Goal: Information Seeking & Learning: Learn about a topic

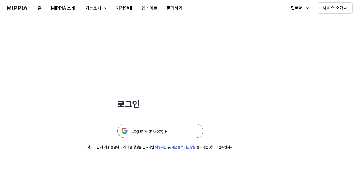
click at [152, 133] on img at bounding box center [160, 131] width 86 height 14
click at [132, 106] on h1 "로그인" at bounding box center [160, 104] width 86 height 12
click at [255, 124] on div "로그인 첫 로그인 시 계정 생성이 되며 계정 생성을 완료하면 이용약관 및 개인정보 취급방침 동의하는 것으로 간주합니다." at bounding box center [160, 83] width 320 height 134
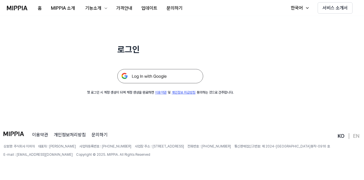
click at [148, 81] on img at bounding box center [160, 76] width 86 height 14
click at [145, 75] on img at bounding box center [160, 76] width 86 height 14
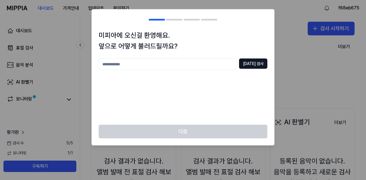
click at [134, 66] on input "text" at bounding box center [168, 64] width 138 height 11
type input "*"
click at [255, 63] on button "중복 검사" at bounding box center [253, 64] width 28 height 10
click at [159, 65] on input "*" at bounding box center [168, 64] width 138 height 11
type input "*"
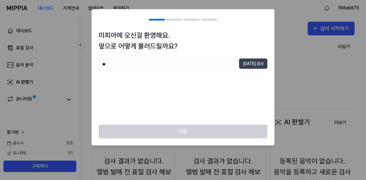
type input "**"
click at [258, 64] on button "중복 검사" at bounding box center [253, 64] width 28 height 10
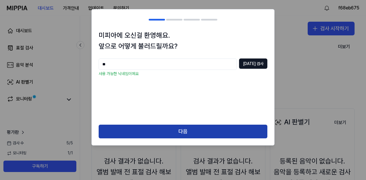
click at [189, 132] on button "다음" at bounding box center [183, 132] width 169 height 14
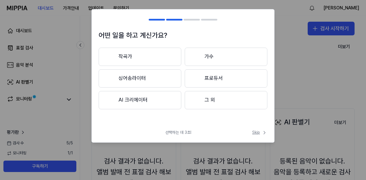
click at [262, 131] on icon at bounding box center [265, 133] width 6 height 6
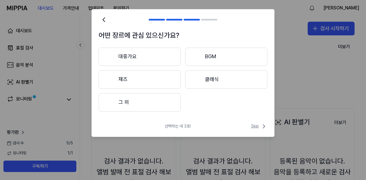
click at [261, 128] on icon at bounding box center [264, 126] width 7 height 7
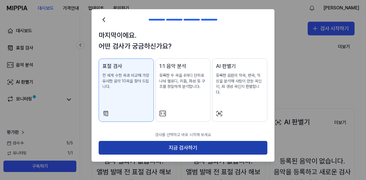
click at [134, 148] on button "지금 검사하기" at bounding box center [183, 148] width 169 height 14
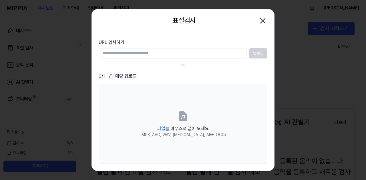
click at [151, 54] on input "URL 입력하기" at bounding box center [173, 53] width 148 height 10
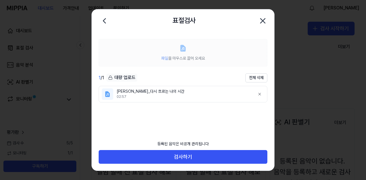
click at [184, 63] on label "파일 을 마우스로 끌어 오세요" at bounding box center [183, 52] width 169 height 27
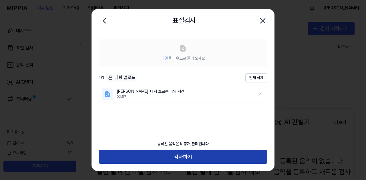
click at [168, 151] on button "검사하기" at bounding box center [183, 157] width 169 height 14
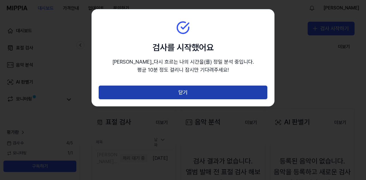
click at [186, 93] on button "닫기" at bounding box center [183, 93] width 169 height 14
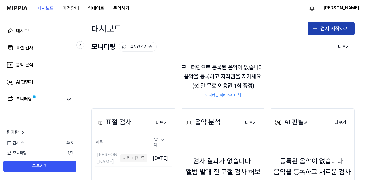
click at [329, 28] on button "검사 시작하기" at bounding box center [331, 29] width 47 height 14
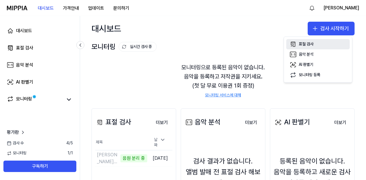
click at [300, 44] on div "표절 검사" at bounding box center [306, 44] width 15 height 6
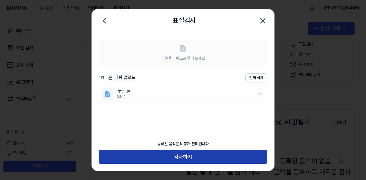
click at [176, 154] on button "검사하기" at bounding box center [183, 157] width 169 height 14
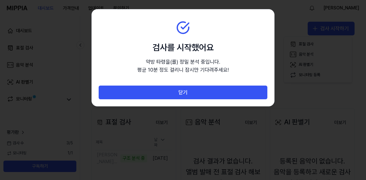
click at [176, 101] on div "닫기" at bounding box center [183, 96] width 182 height 21
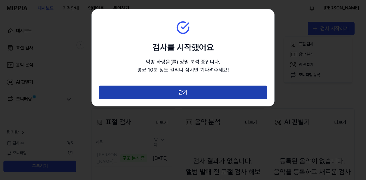
click at [178, 97] on button "닫기" at bounding box center [183, 93] width 169 height 14
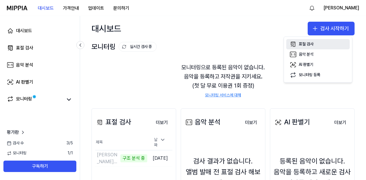
click at [304, 47] on button "표절 검사" at bounding box center [317, 44] width 63 height 10
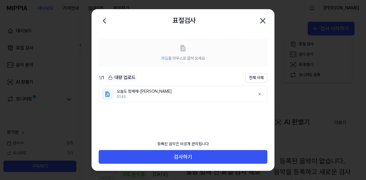
click at [160, 158] on button "검사하기" at bounding box center [183, 157] width 169 height 14
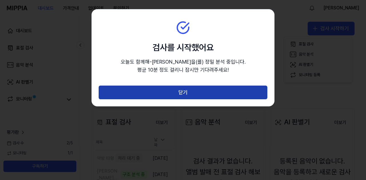
click at [173, 97] on button "닫기" at bounding box center [183, 93] width 169 height 14
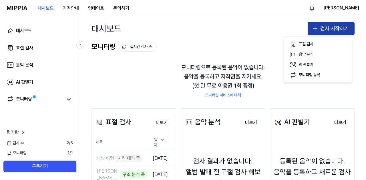
click at [330, 26] on button "검사 시작하기" at bounding box center [331, 29] width 47 height 14
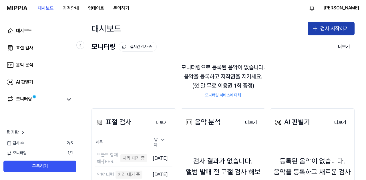
click at [325, 26] on button "검사 시작하기" at bounding box center [331, 29] width 47 height 14
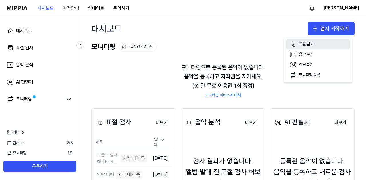
click at [306, 42] on div "표절 검사" at bounding box center [306, 44] width 15 height 6
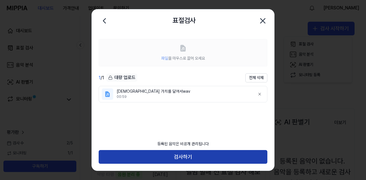
click at [170, 154] on button "검사하기" at bounding box center [183, 157] width 169 height 14
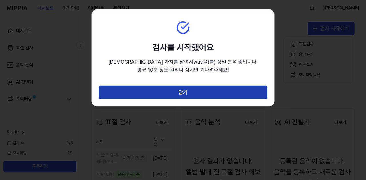
click at [204, 95] on button "닫기" at bounding box center [183, 93] width 169 height 14
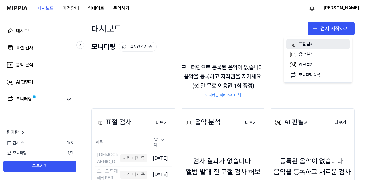
click at [306, 45] on div "표절 검사" at bounding box center [306, 44] width 15 height 6
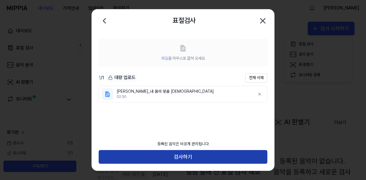
click at [168, 155] on button "검사하기" at bounding box center [183, 157] width 169 height 14
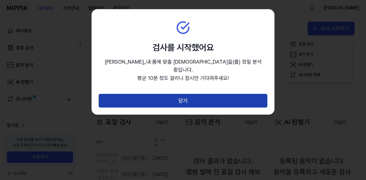
click at [203, 96] on button "닫기" at bounding box center [183, 101] width 169 height 14
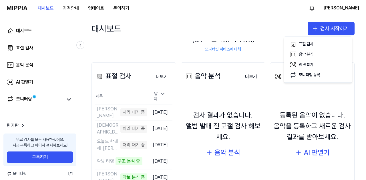
scroll to position [75, 0]
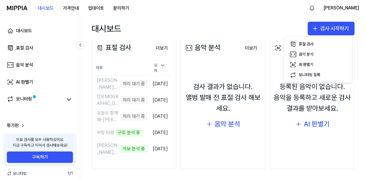
click at [265, 36] on div "대시보드 검사 시작하기" at bounding box center [223, 28] width 286 height 25
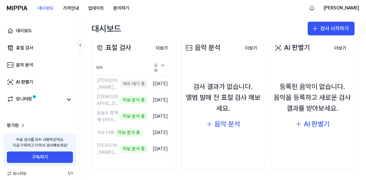
click at [179, 19] on div "대시보드 검사 시작하기" at bounding box center [223, 28] width 286 height 25
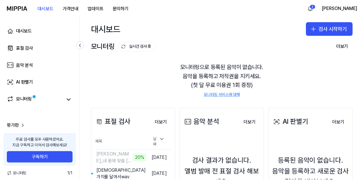
scroll to position [0, 0]
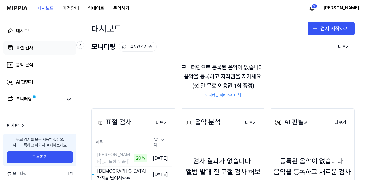
click at [50, 49] on link "표절 검사" at bounding box center [39, 48] width 73 height 14
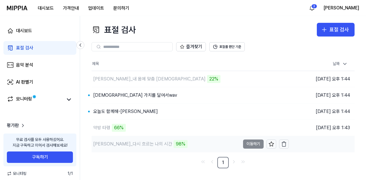
click at [248, 144] on td "이규형_다시 흐르는 나의 시간 98% 이동하기" at bounding box center [190, 144] width 197 height 16
click at [249, 144] on button "이동하기" at bounding box center [253, 144] width 21 height 9
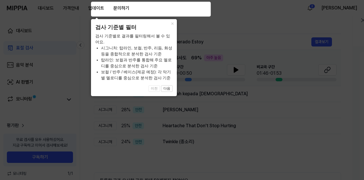
scroll to position [57, 0]
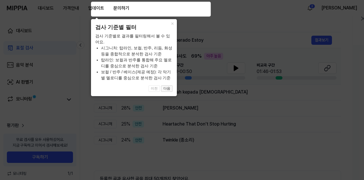
click at [164, 88] on button "다음" at bounding box center [166, 89] width 11 height 7
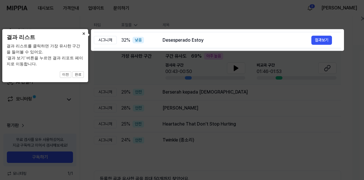
click at [84, 33] on button "×" at bounding box center [83, 33] width 9 height 8
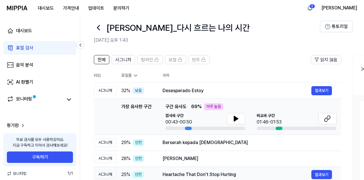
scroll to position [0, 0]
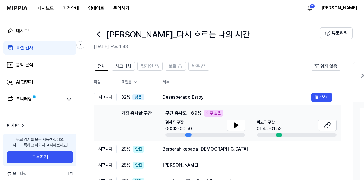
drag, startPoint x: 197, startPoint y: 18, endPoint x: 184, endPoint y: 138, distance: 120.4
click at [197, 17] on header "이규형_다시 흐르는 나의 시간 2025.10.13 오후 1:43 튜토리얼" at bounding box center [222, 36] width 284 height 40
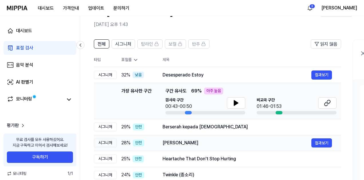
scroll to position [29, 0]
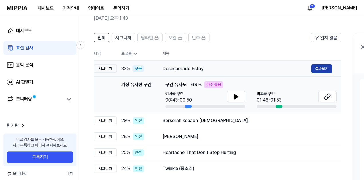
click at [322, 66] on button "결과보기" at bounding box center [321, 68] width 21 height 9
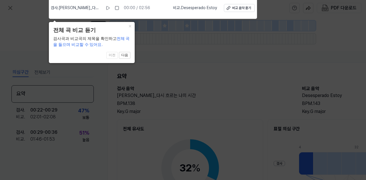
click at [192, 63] on icon at bounding box center [183, 88] width 366 height 183
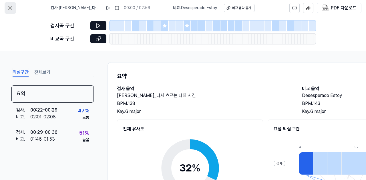
click at [8, 9] on icon at bounding box center [10, 8] width 7 height 7
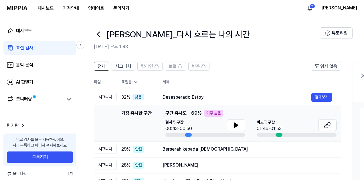
scroll to position [57, 0]
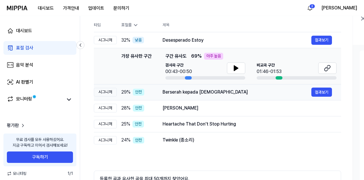
click at [190, 89] on div "Berserah kepada Yesus" at bounding box center [236, 92] width 149 height 7
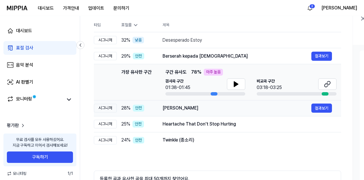
click at [170, 111] on div "vanessa atl" at bounding box center [236, 108] width 149 height 7
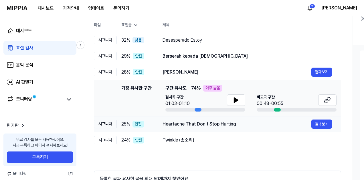
click at [172, 125] on div "Heartache That Don't Stop Hurting" at bounding box center [236, 124] width 149 height 7
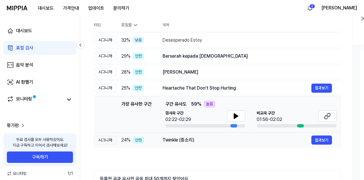
click at [168, 140] on div "Twinkle (종소리)" at bounding box center [236, 140] width 149 height 7
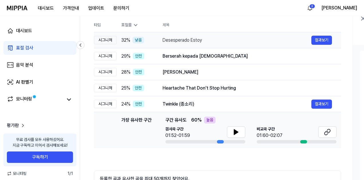
click at [176, 42] on div "Desesperado Estoy" at bounding box center [236, 40] width 149 height 7
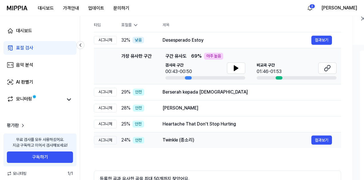
scroll to position [0, 0]
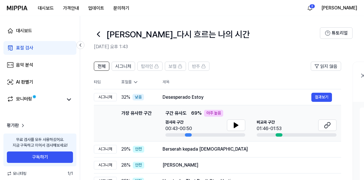
click at [98, 35] on icon at bounding box center [98, 34] width 9 height 9
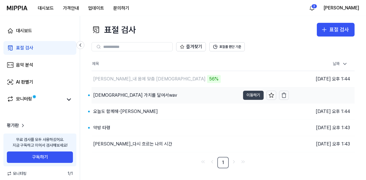
click at [246, 96] on button "이동하기" at bounding box center [253, 95] width 21 height 9
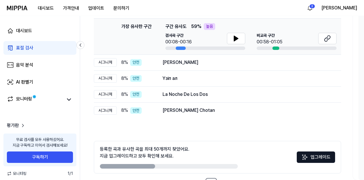
scroll to position [108, 0]
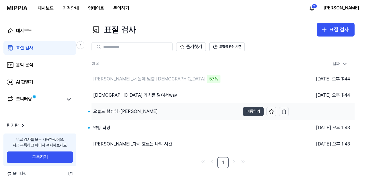
click at [254, 111] on button "이동하기" at bounding box center [253, 111] width 21 height 9
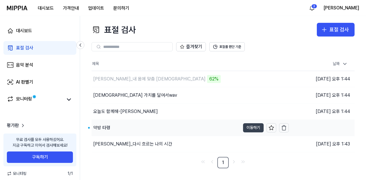
click at [249, 128] on button "이동하기" at bounding box center [253, 128] width 21 height 9
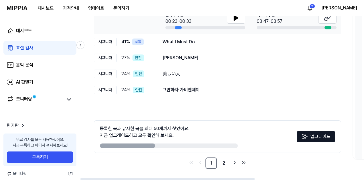
scroll to position [50, 0]
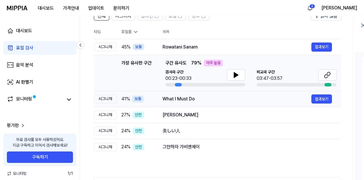
click at [198, 97] on div "What I Must Do" at bounding box center [236, 99] width 149 height 7
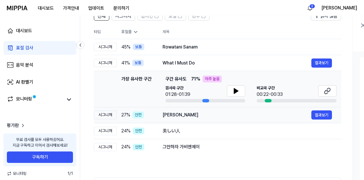
click at [181, 115] on div "Esa caritta" at bounding box center [236, 115] width 149 height 7
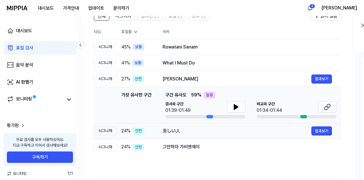
click at [178, 134] on div "美しい人" at bounding box center [236, 131] width 149 height 7
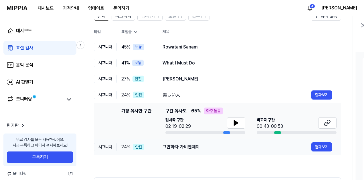
click at [180, 150] on div "그만하자 가비엔제이" at bounding box center [236, 147] width 149 height 7
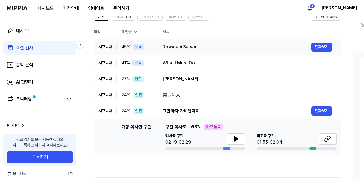
click at [178, 51] on div "Rowatani Sanam 결과보기" at bounding box center [246, 47] width 169 height 9
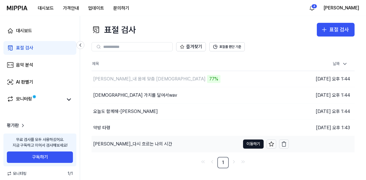
click at [109, 146] on div "이규형_다시 흐르는 나의 시간" at bounding box center [132, 144] width 79 height 7
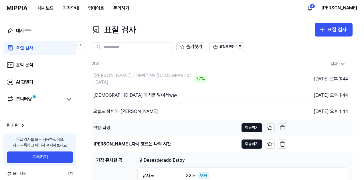
scroll to position [58, 0]
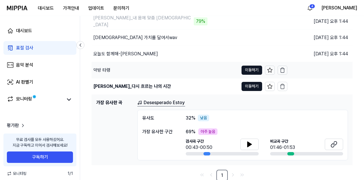
click at [109, 71] on div "약방 타령" at bounding box center [101, 70] width 17 height 7
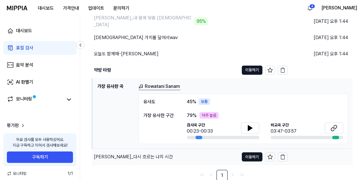
click at [109, 158] on div "이규형_다시 흐르는 나의 시간" at bounding box center [133, 157] width 79 height 7
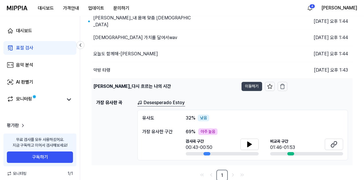
click at [247, 87] on button "이동하기" at bounding box center [251, 86] width 21 height 9
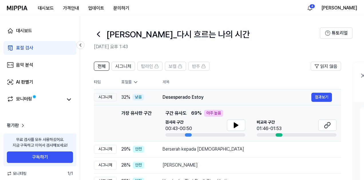
click at [169, 100] on div "Desesperado Estoy" at bounding box center [236, 97] width 149 height 7
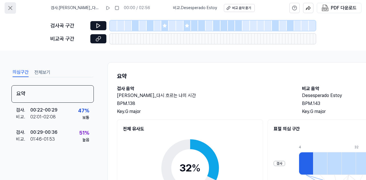
click at [10, 9] on icon at bounding box center [10, 8] width 7 height 7
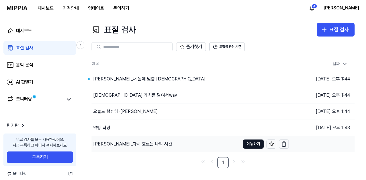
click at [109, 143] on div "이규형_다시 흐르는 나의 시간" at bounding box center [132, 144] width 79 height 7
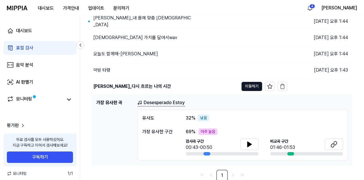
scroll to position [58, 0]
click at [248, 86] on button "이동하기" at bounding box center [251, 86] width 21 height 9
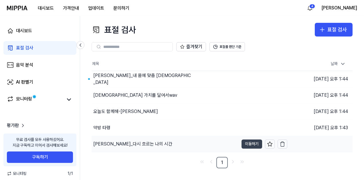
scroll to position [0, 0]
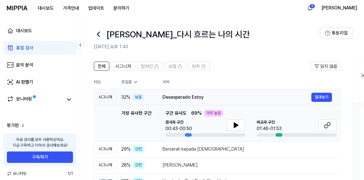
drag, startPoint x: 122, startPoint y: 98, endPoint x: 129, endPoint y: 97, distance: 7.4
click at [129, 97] on span "32 %" at bounding box center [125, 97] width 9 height 7
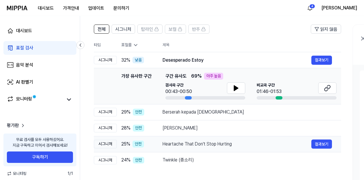
scroll to position [57, 0]
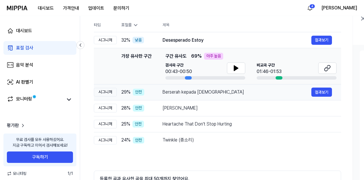
click at [187, 94] on div "Berserah kepada Yesus" at bounding box center [236, 92] width 149 height 7
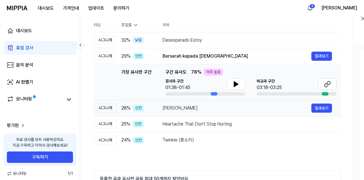
click at [182, 107] on div "vanessa atl" at bounding box center [236, 108] width 149 height 7
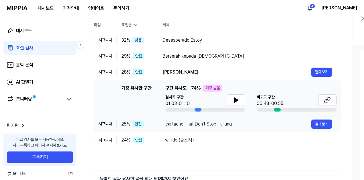
click at [176, 121] on div "Heartache That Don't Stop Hurting" at bounding box center [236, 124] width 149 height 7
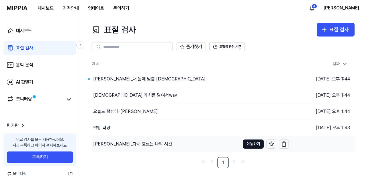
click at [114, 144] on div "이규형_다시 흐르는 나의 시간" at bounding box center [132, 144] width 79 height 7
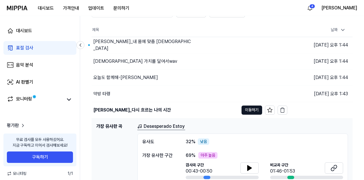
scroll to position [58, 0]
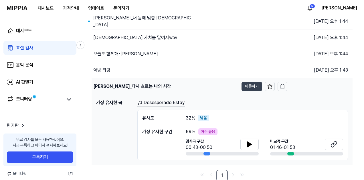
click at [248, 82] on button "이동하기" at bounding box center [251, 86] width 21 height 9
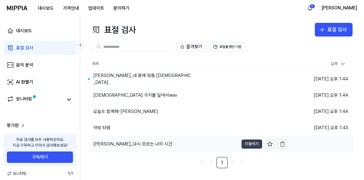
scroll to position [0, 0]
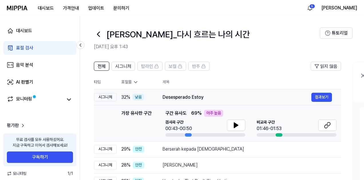
drag, startPoint x: 163, startPoint y: 97, endPoint x: 205, endPoint y: 98, distance: 42.1
click at [205, 98] on div "Desesperado Estoy" at bounding box center [236, 97] width 149 height 7
click at [98, 37] on icon at bounding box center [98, 34] width 9 height 9
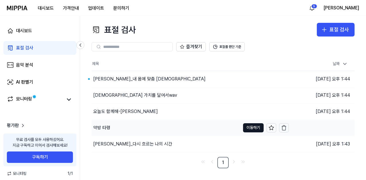
click at [101, 125] on div "약방 타령" at bounding box center [101, 128] width 17 height 7
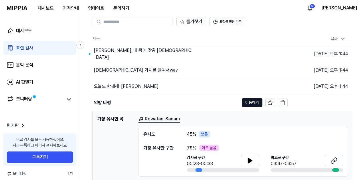
scroll to position [57, 0]
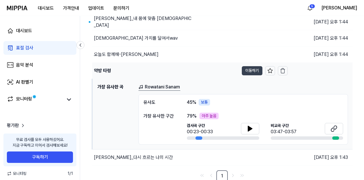
click at [254, 68] on button "이동하기" at bounding box center [252, 70] width 21 height 9
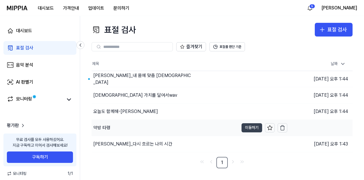
scroll to position [0, 0]
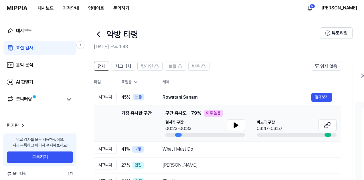
click at [99, 34] on icon at bounding box center [98, 34] width 9 height 9
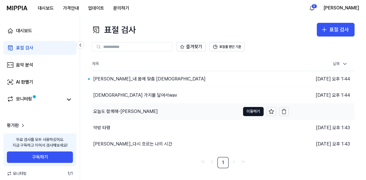
click at [114, 110] on div "오늘도 함께해-조환희" at bounding box center [125, 111] width 65 height 7
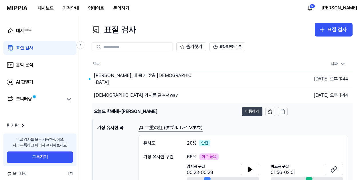
click at [250, 108] on button "이동하기" at bounding box center [252, 111] width 21 height 9
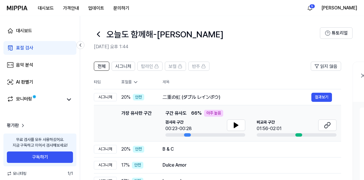
click at [99, 36] on icon at bounding box center [98, 34] width 2 height 5
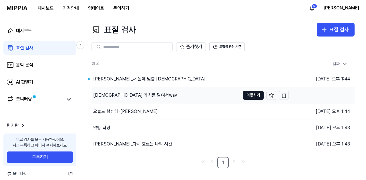
click at [108, 94] on div "한의약 가치를 달여서wav" at bounding box center [135, 95] width 84 height 7
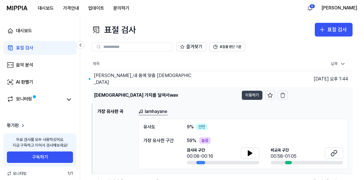
click at [254, 95] on button "이동하기" at bounding box center [252, 95] width 21 height 9
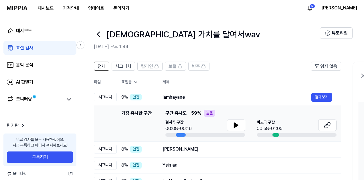
click at [97, 32] on icon at bounding box center [98, 34] width 9 height 9
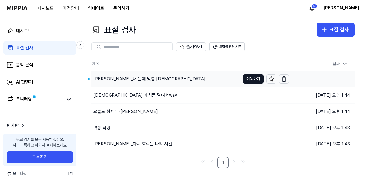
click at [112, 79] on div "박소정_내 몸에 맞춤 한의약" at bounding box center [149, 79] width 112 height 7
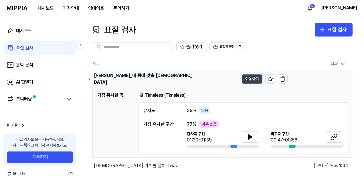
click at [251, 79] on button "이동하기" at bounding box center [252, 79] width 21 height 9
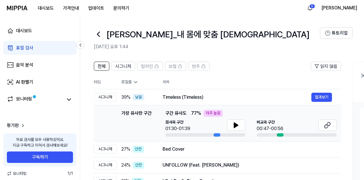
click at [97, 35] on icon at bounding box center [98, 34] width 2 height 5
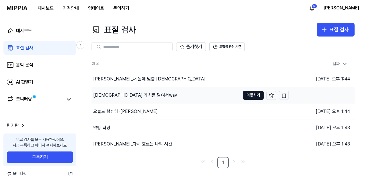
click at [114, 97] on div "한의약 가치를 달여서wav" at bounding box center [135, 95] width 84 height 7
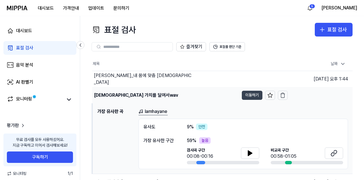
click at [255, 96] on button "이동하기" at bounding box center [252, 95] width 21 height 9
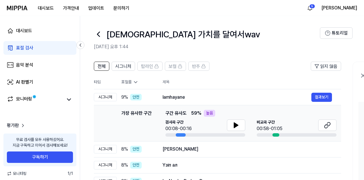
click at [97, 34] on icon at bounding box center [98, 34] width 2 height 5
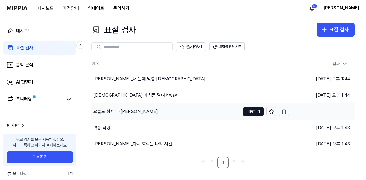
click at [120, 111] on div "오늘도 함께해-조환희" at bounding box center [125, 111] width 65 height 7
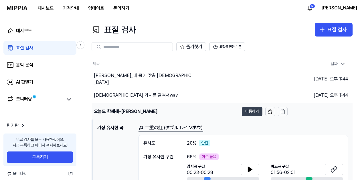
click at [249, 112] on button "이동하기" at bounding box center [252, 111] width 21 height 9
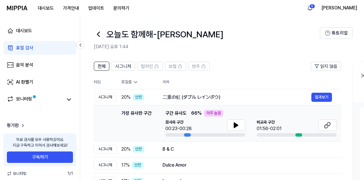
click at [98, 35] on icon at bounding box center [98, 34] width 2 height 5
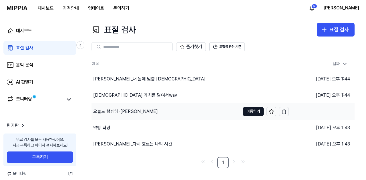
click at [118, 109] on div "오늘도 함께해-조환희" at bounding box center [125, 111] width 65 height 7
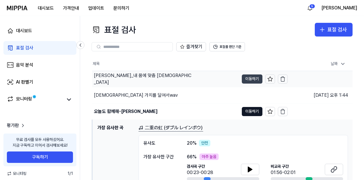
scroll to position [29, 0]
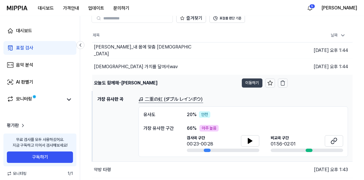
click at [253, 83] on button "이동하기" at bounding box center [252, 83] width 21 height 9
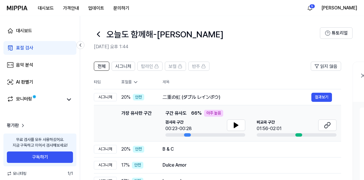
click at [98, 34] on icon at bounding box center [98, 34] width 2 height 5
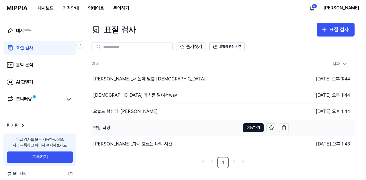
click at [107, 129] on div "약방 타령" at bounding box center [101, 128] width 17 height 7
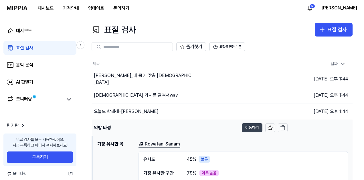
click at [245, 128] on button "이동하기" at bounding box center [252, 128] width 21 height 9
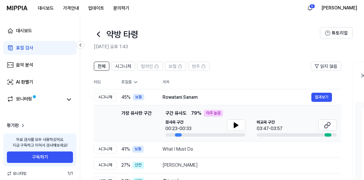
click at [97, 32] on icon at bounding box center [98, 34] width 9 height 9
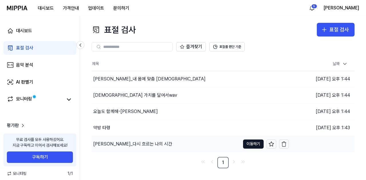
click at [115, 143] on div "이규형_다시 흐르는 나의 시간" at bounding box center [132, 144] width 79 height 7
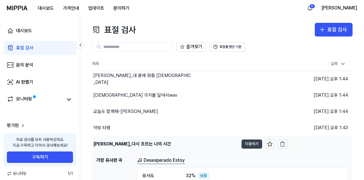
click at [248, 141] on button "이동하기" at bounding box center [251, 144] width 21 height 9
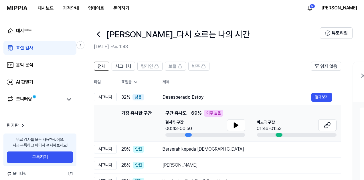
click at [97, 37] on icon at bounding box center [98, 34] width 9 height 9
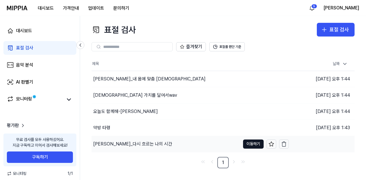
click at [129, 145] on div "이규형_다시 흐르는 나의 시간" at bounding box center [132, 144] width 79 height 7
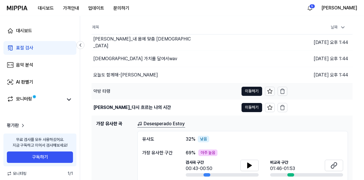
scroll to position [57, 0]
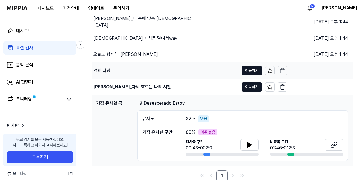
click at [108, 71] on div "약방 타령" at bounding box center [101, 71] width 17 height 7
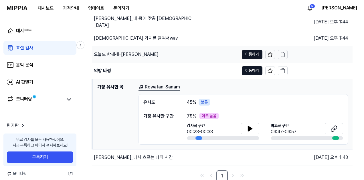
click at [111, 56] on div "오늘도 함께해-조환희" at bounding box center [126, 54] width 65 height 7
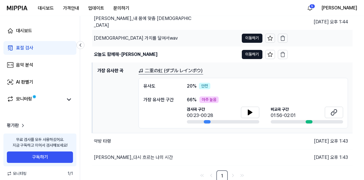
click at [113, 36] on div "한의약 가치를 달여서wav" at bounding box center [136, 38] width 84 height 7
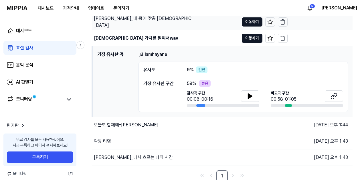
click at [116, 23] on div "박소정_내 몸에 맞춤 한의약" at bounding box center [143, 22] width 99 height 14
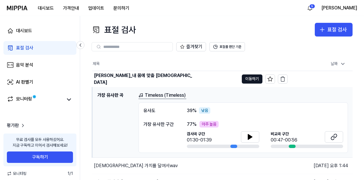
scroll to position [58, 0]
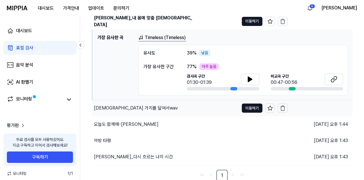
click at [122, 110] on div "한의약 가치를 달여서wav" at bounding box center [136, 108] width 84 height 7
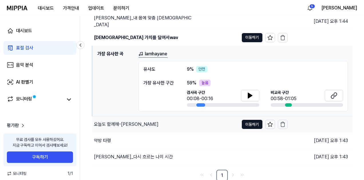
click at [120, 125] on div "오늘도 함께해-조환희" at bounding box center [126, 124] width 65 height 7
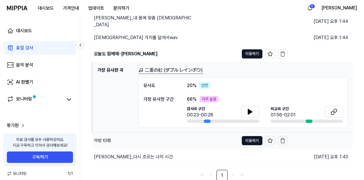
click at [118, 139] on div "약방 타령" at bounding box center [165, 141] width 147 height 16
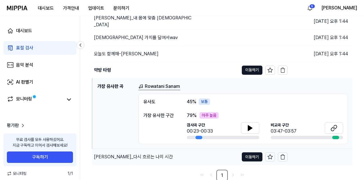
click at [116, 158] on div "이규형_다시 흐르는 나의 시간" at bounding box center [133, 157] width 79 height 7
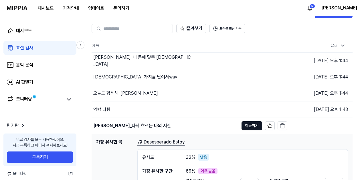
scroll to position [0, 0]
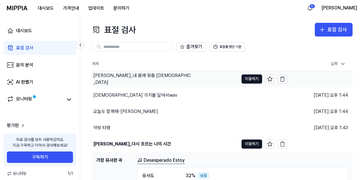
click at [124, 78] on div "박소정_내 몸에 맞춤 한의약" at bounding box center [142, 79] width 99 height 14
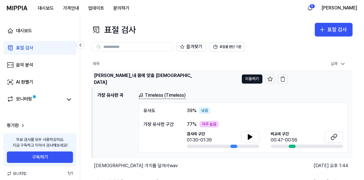
scroll to position [29, 0]
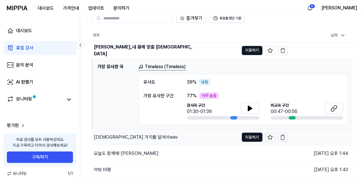
click at [110, 135] on div "한의약 가치를 달여서wav" at bounding box center [136, 137] width 84 height 7
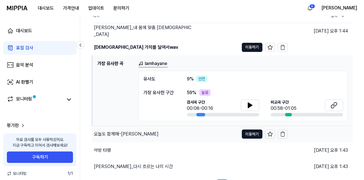
scroll to position [57, 0]
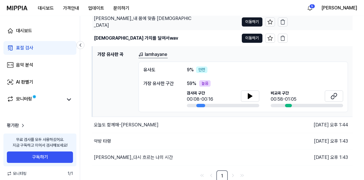
click at [118, 22] on div "박소정_내 몸에 맞춤 한의약" at bounding box center [143, 22] width 99 height 14
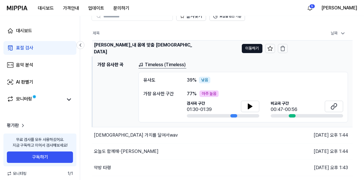
scroll to position [0, 0]
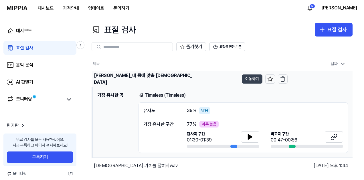
click at [247, 77] on button "이동하기" at bounding box center [252, 79] width 21 height 9
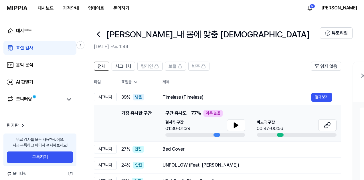
scroll to position [29, 0]
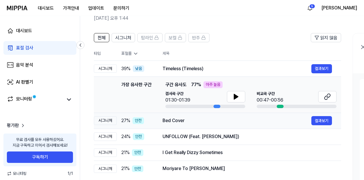
click at [162, 120] on td "Bed Cover 결과보기" at bounding box center [247, 121] width 188 height 16
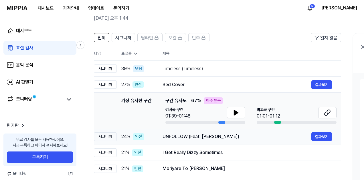
click at [161, 136] on td "UNFOLLOW (Feat. Jayci Yucca) 결과보기" at bounding box center [247, 137] width 188 height 16
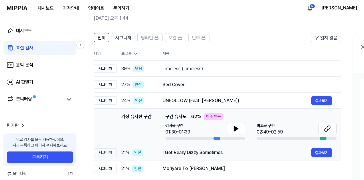
click at [158, 150] on td "I Get Really Dizzy Sometimes 결과보기" at bounding box center [247, 153] width 188 height 16
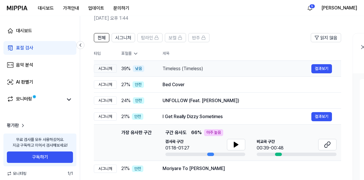
click at [167, 70] on div "Timeless (Timeless)" at bounding box center [236, 69] width 149 height 7
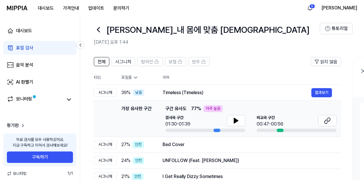
scroll to position [0, 0]
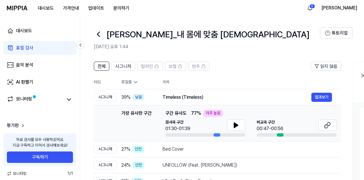
click at [96, 34] on icon at bounding box center [98, 34] width 9 height 9
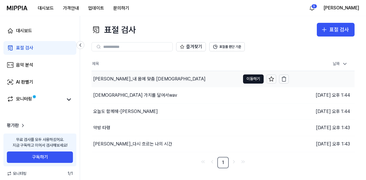
click at [112, 74] on div "박소정_내 몸에 맞춤 한의약" at bounding box center [166, 79] width 149 height 16
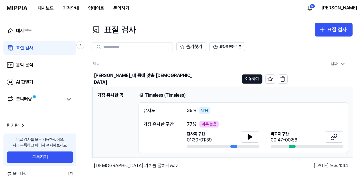
click at [179, 22] on div "표절 검사 표절 검사 표절 검사 음악 분석 AI 판별기 즐겨찾기 표절률 판단 기준 제목 날짜 박소정_내 몸에 맞춤 한의약 이동하기 2025.1…" at bounding box center [222, 98] width 284 height 164
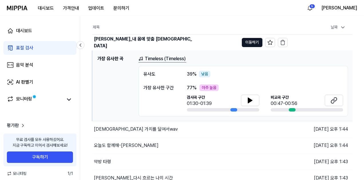
scroll to position [58, 0]
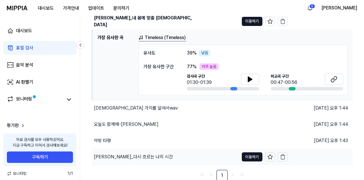
click at [120, 155] on div "이규형_다시 흐르는 나의 시간" at bounding box center [133, 157] width 79 height 7
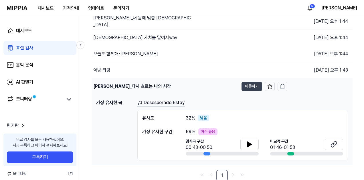
click at [250, 84] on button "이동하기" at bounding box center [251, 86] width 21 height 9
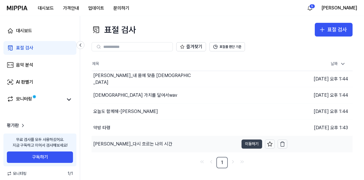
scroll to position [0, 0]
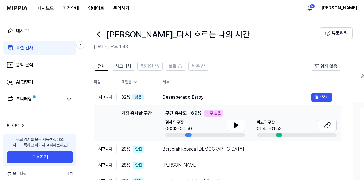
click at [102, 36] on icon at bounding box center [98, 34] width 9 height 9
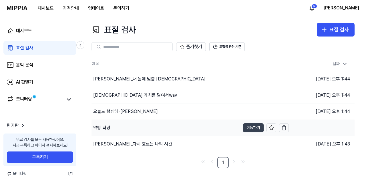
click at [253, 129] on button "이동하기" at bounding box center [253, 128] width 21 height 9
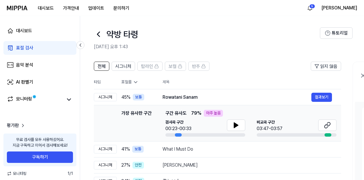
click at [97, 32] on icon at bounding box center [98, 34] width 9 height 9
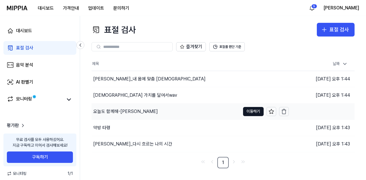
click at [117, 111] on div "오늘도 함께해-조환희" at bounding box center [125, 111] width 65 height 7
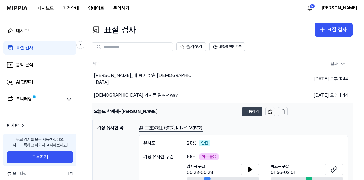
click at [245, 110] on button "이동하기" at bounding box center [252, 111] width 21 height 9
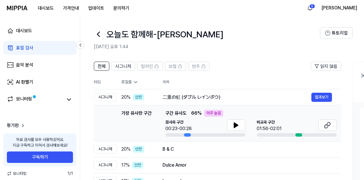
click at [99, 34] on icon at bounding box center [98, 34] width 9 height 9
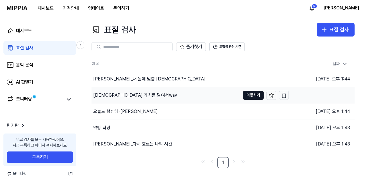
click at [120, 95] on div "한의약 가치를 달여서wav" at bounding box center [135, 95] width 84 height 7
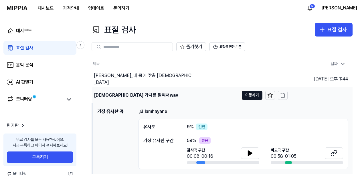
click at [238, 95] on div "한의약 가치를 달여서wav" at bounding box center [165, 96] width 147 height 16
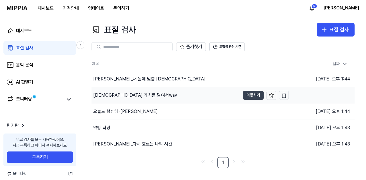
click at [259, 95] on button "이동하기" at bounding box center [253, 95] width 21 height 9
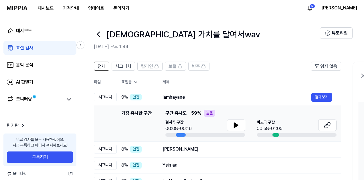
click at [99, 35] on icon at bounding box center [98, 34] width 9 height 9
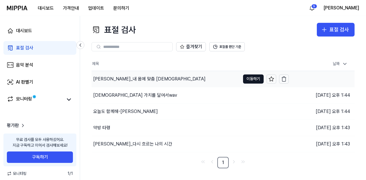
click at [243, 80] on td "박소정_내 몸에 맞춤 한의약 이동하기" at bounding box center [190, 79] width 197 height 16
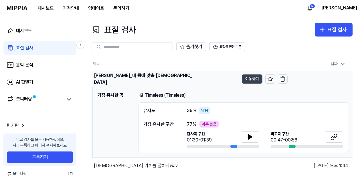
click at [253, 81] on button "이동하기" at bounding box center [252, 79] width 21 height 9
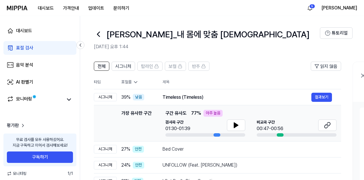
click at [96, 33] on icon at bounding box center [98, 34] width 9 height 9
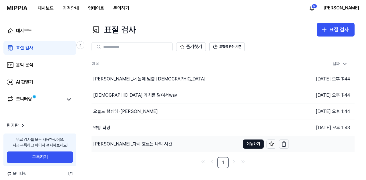
click at [122, 141] on div "이규형_다시 흐르는 나의 시간" at bounding box center [132, 144] width 79 height 7
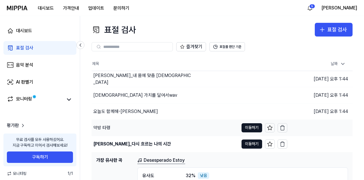
click at [116, 127] on div "약방 타령" at bounding box center [165, 128] width 147 height 16
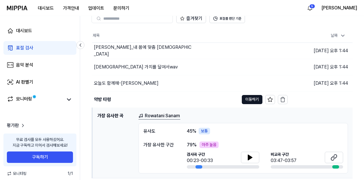
scroll to position [58, 0]
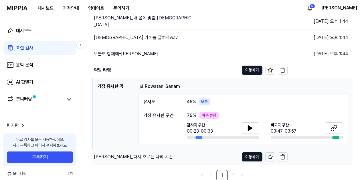
click at [117, 156] on div "이규형_다시 흐르는 나의 시간" at bounding box center [133, 157] width 79 height 7
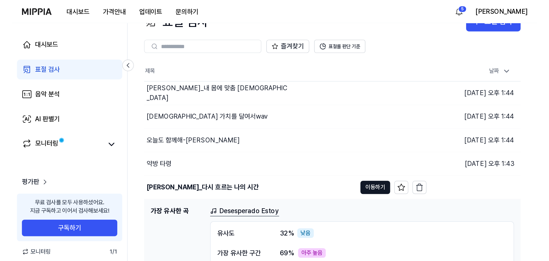
scroll to position [0, 0]
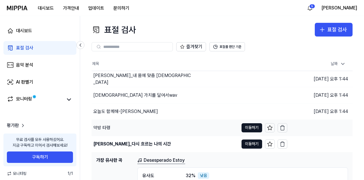
click at [102, 126] on div "약방 타령" at bounding box center [101, 128] width 17 height 7
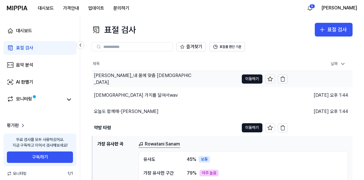
click at [116, 77] on div "박소정_내 몸에 맞춤 한의약" at bounding box center [143, 79] width 99 height 14
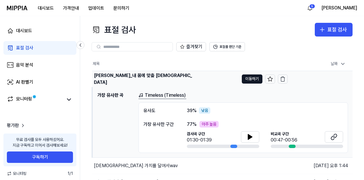
click at [116, 77] on div "박소정_내 몸에 맞춤 한의약" at bounding box center [143, 79] width 99 height 14
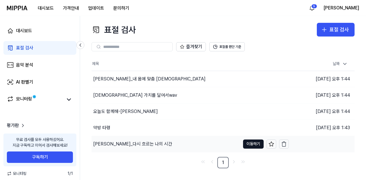
click at [116, 147] on div "이규형_다시 흐르는 나의 시간" at bounding box center [166, 144] width 149 height 16
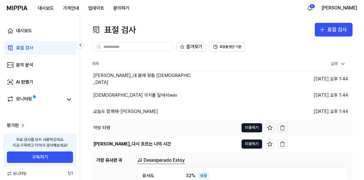
click at [105, 130] on div "약방 타령" at bounding box center [101, 128] width 17 height 7
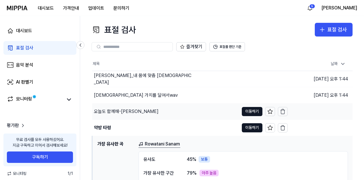
click at [104, 109] on div "오늘도 함께해-조환희" at bounding box center [126, 111] width 65 height 7
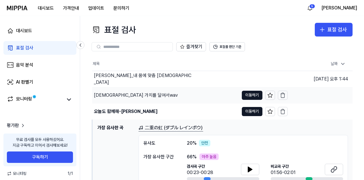
click at [104, 93] on div "한의약 가치를 달여서wav" at bounding box center [136, 95] width 84 height 7
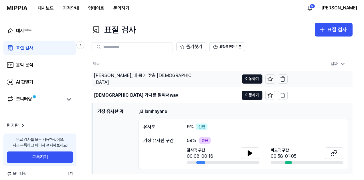
click at [108, 77] on div "박소정_내 몸에 맞춤 한의약" at bounding box center [143, 79] width 99 height 14
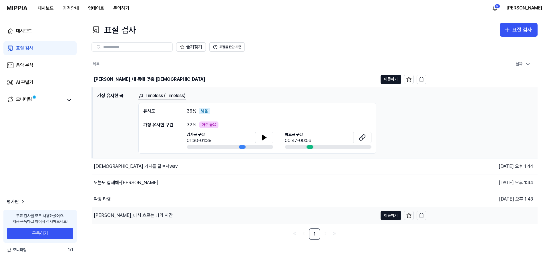
click at [111, 180] on div "이규형_다시 흐르는 나의 시간" at bounding box center [133, 215] width 79 height 7
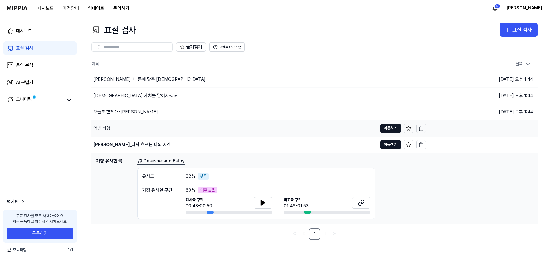
click at [98, 130] on div "약방 타령" at bounding box center [101, 128] width 17 height 7
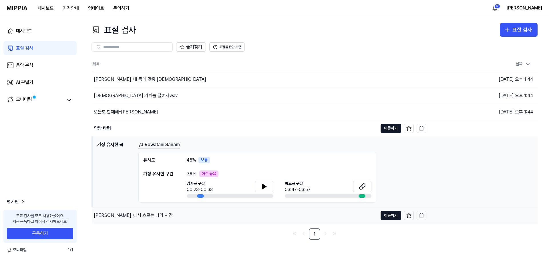
click at [108, 180] on div "이규형_다시 흐르는 나의 시간" at bounding box center [133, 215] width 79 height 7
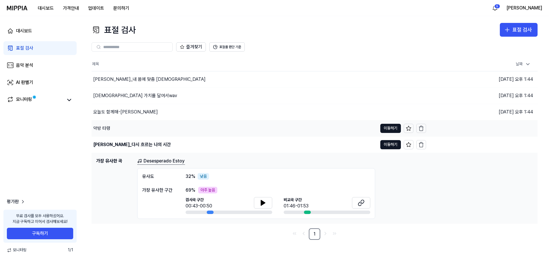
click at [103, 129] on div "약방 타령" at bounding box center [101, 128] width 17 height 7
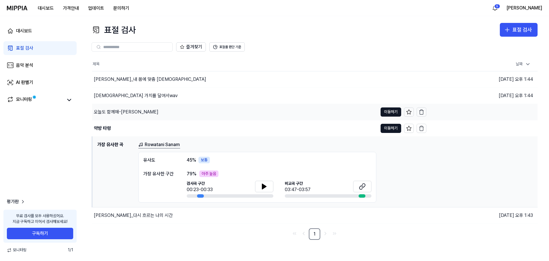
click at [106, 111] on div "오늘도 함께해-조환희" at bounding box center [126, 111] width 65 height 7
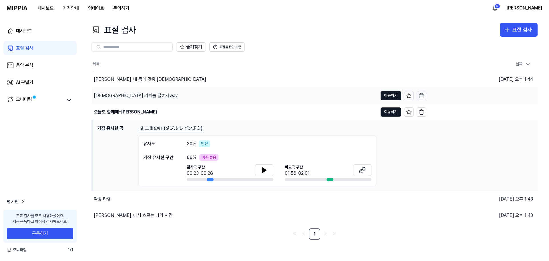
click at [108, 94] on div "한의약 가치를 달여서wav" at bounding box center [136, 95] width 84 height 7
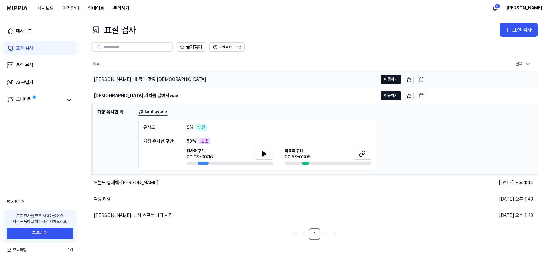
click at [106, 76] on div "박소정_내 몸에 맞춤 한의약" at bounding box center [150, 79] width 112 height 7
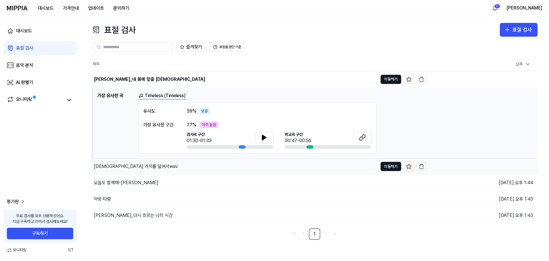
click at [112, 169] on div "한의약 가치를 달여서wav" at bounding box center [136, 166] width 84 height 7
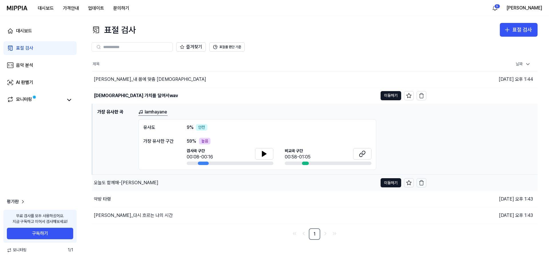
click at [112, 180] on div "오늘도 함께해-조환희" at bounding box center [126, 182] width 65 height 7
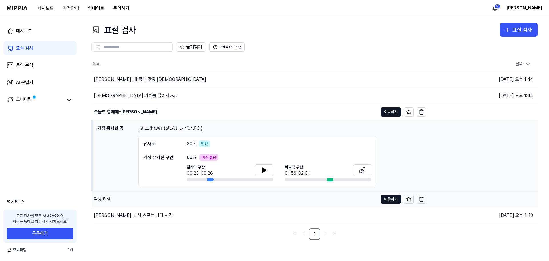
click at [110, 180] on div "약방 타령" at bounding box center [102, 198] width 17 height 7
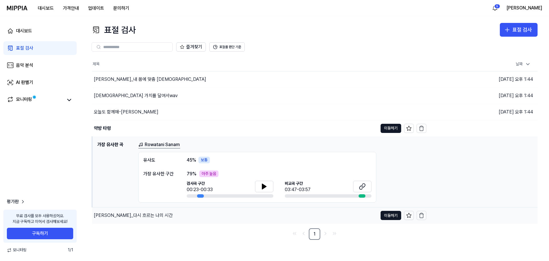
click at [107, 180] on div "이규형_다시 흐르는 나의 시간" at bounding box center [133, 215] width 79 height 7
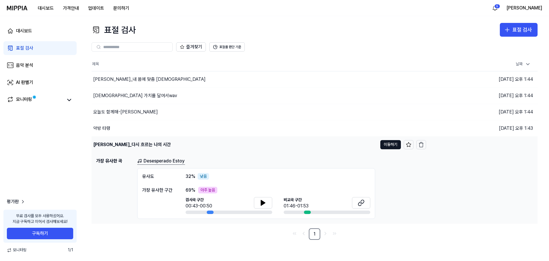
click at [106, 147] on div "이규형_다시 흐르는 나의 시간" at bounding box center [132, 144] width 78 height 7
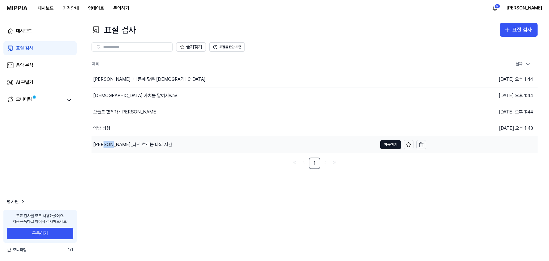
click at [106, 147] on div "이규형_다시 흐르는 나의 시간" at bounding box center [132, 144] width 79 height 7
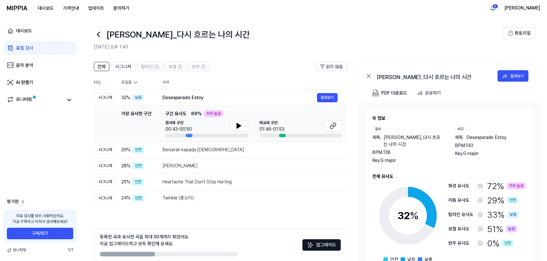
click at [97, 37] on icon at bounding box center [98, 34] width 9 height 9
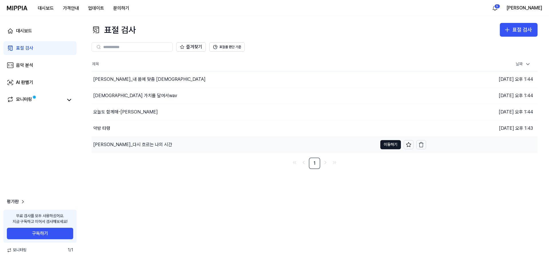
click at [114, 140] on div "이규형_다시 흐르는 나의 시간" at bounding box center [235, 144] width 286 height 16
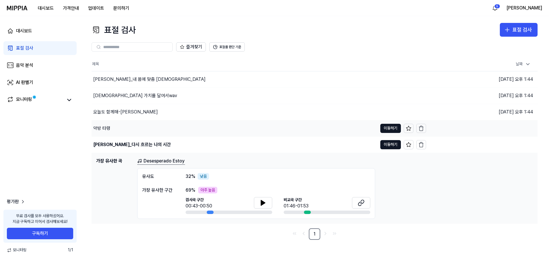
click at [109, 124] on div "약방 타령" at bounding box center [235, 128] width 286 height 16
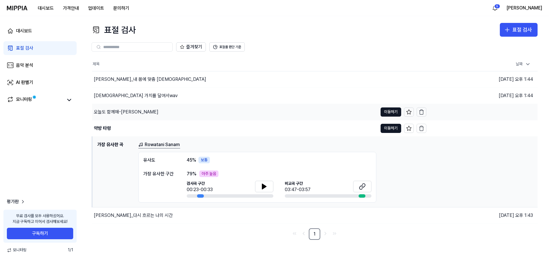
click at [109, 110] on div "오늘도 함께해-조환희" at bounding box center [126, 111] width 65 height 7
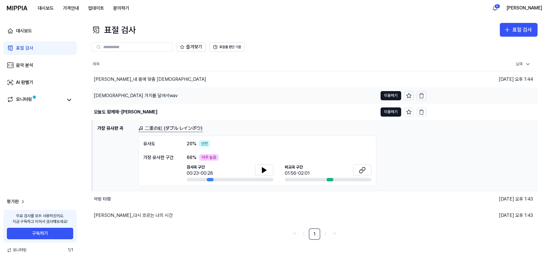
click at [111, 94] on div "한의약 가치를 달여서wav" at bounding box center [136, 95] width 84 height 7
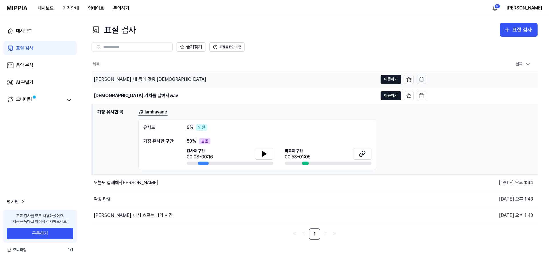
click at [112, 82] on div "박소정_내 몸에 맞춤 한의약" at bounding box center [150, 79] width 112 height 7
